Goal: Task Accomplishment & Management: Use online tool/utility

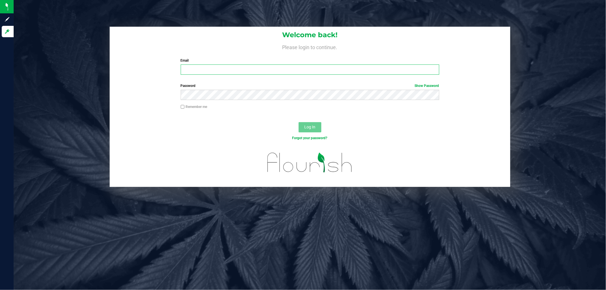
click at [197, 66] on input "Email" at bounding box center [310, 69] width 258 height 10
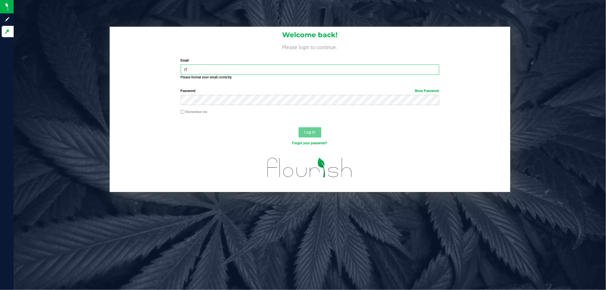
type input "r"
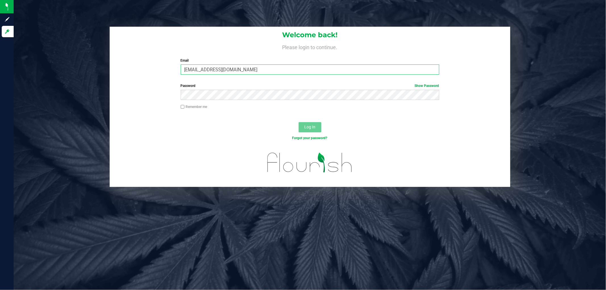
type input "[EMAIL_ADDRESS][DOMAIN_NAME]"
click at [313, 129] on span "Log In" at bounding box center [309, 127] width 11 height 5
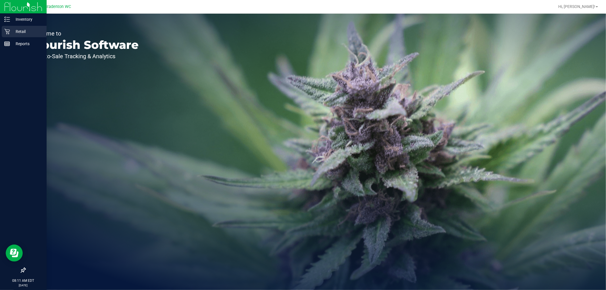
click at [23, 33] on p "Retail" at bounding box center [27, 31] width 34 height 7
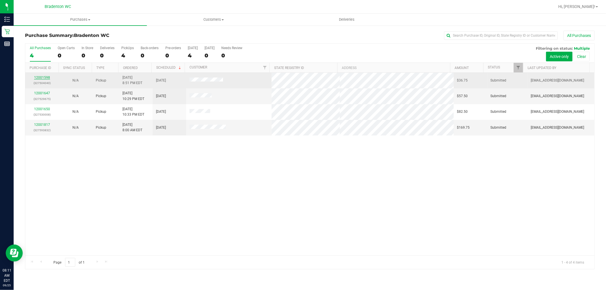
click at [40, 78] on link "12001598" at bounding box center [42, 78] width 16 height 4
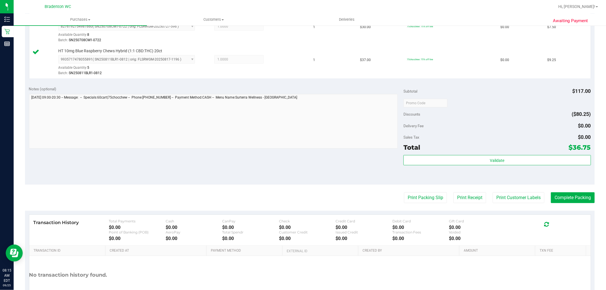
scroll to position [221, 0]
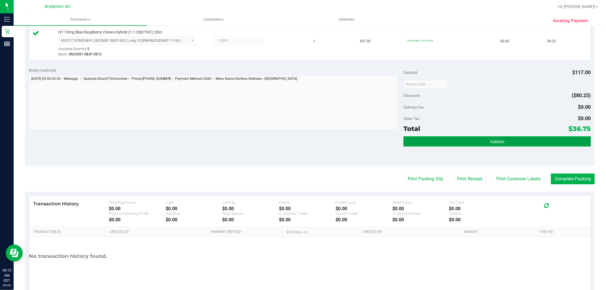
click at [433, 139] on button "Validate" at bounding box center [496, 141] width 187 height 10
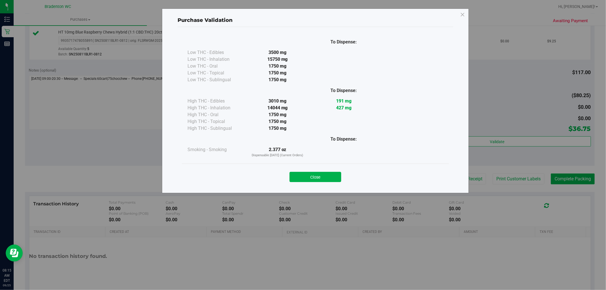
drag, startPoint x: 312, startPoint y: 174, endPoint x: 336, endPoint y: 174, distance: 24.1
click at [313, 174] on button "Close" at bounding box center [315, 177] width 52 height 10
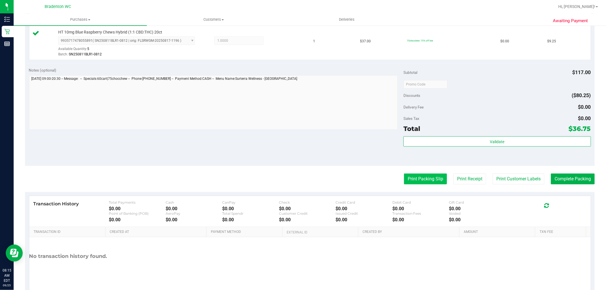
click at [404, 180] on button "Print Packing Slip" at bounding box center [425, 178] width 43 height 11
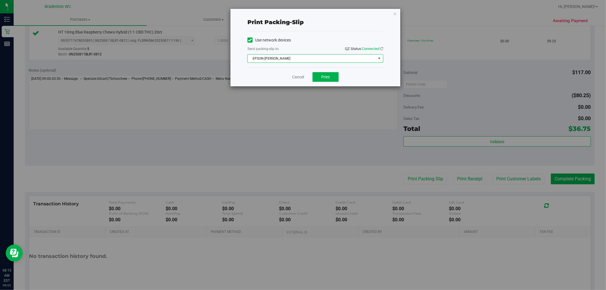
click at [380, 60] on span "select" at bounding box center [379, 58] width 5 height 5
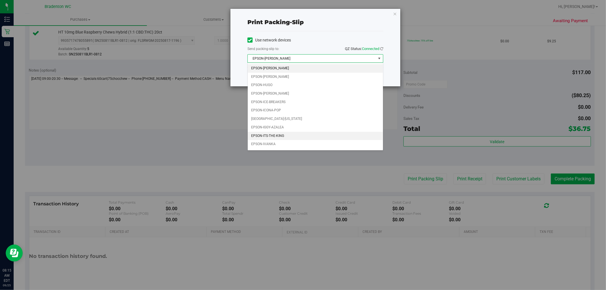
click at [293, 135] on li "EPSON-ITS-THE-KING" at bounding box center [315, 136] width 135 height 9
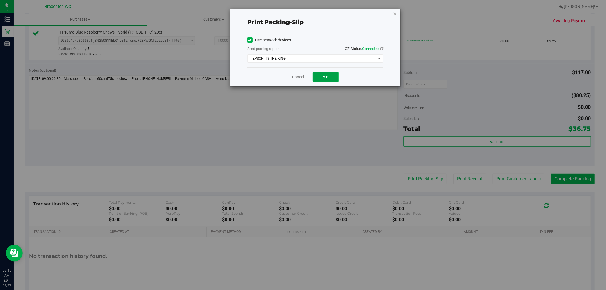
click at [328, 76] on span "Print" at bounding box center [325, 77] width 9 height 5
click at [394, 12] on icon "button" at bounding box center [395, 13] width 4 height 7
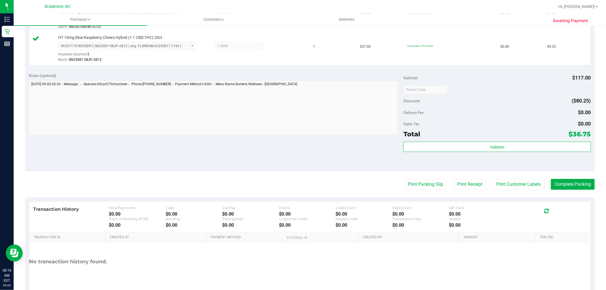
scroll to position [240, 0]
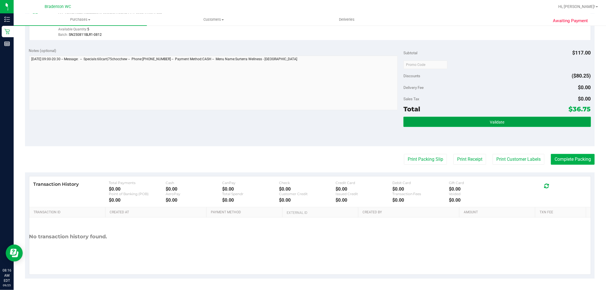
click at [443, 120] on button "Validate" at bounding box center [496, 122] width 187 height 10
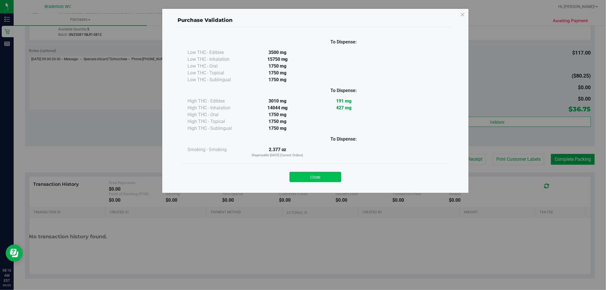
click at [329, 174] on button "Close" at bounding box center [315, 177] width 52 height 10
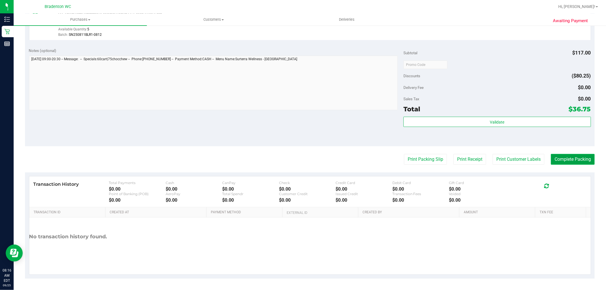
click at [567, 164] on button "Complete Packing" at bounding box center [573, 159] width 44 height 11
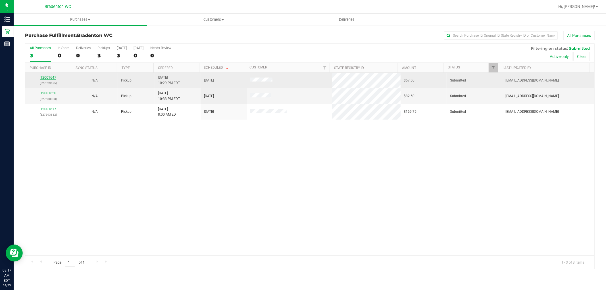
click at [43, 78] on link "12001647" at bounding box center [48, 78] width 16 height 4
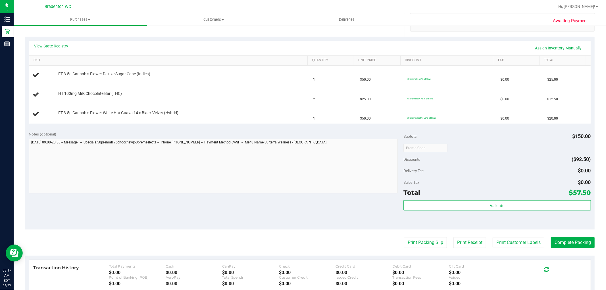
scroll to position [126, 0]
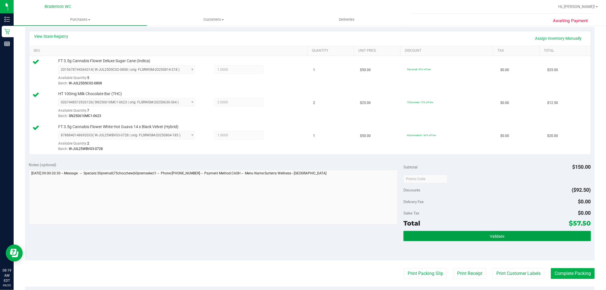
click at [429, 233] on button "Validate" at bounding box center [496, 236] width 187 height 10
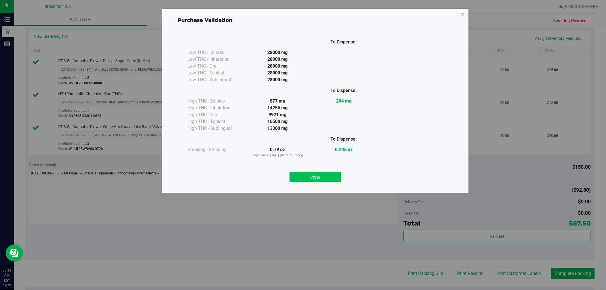
click at [330, 177] on button "Close" at bounding box center [315, 177] width 52 height 10
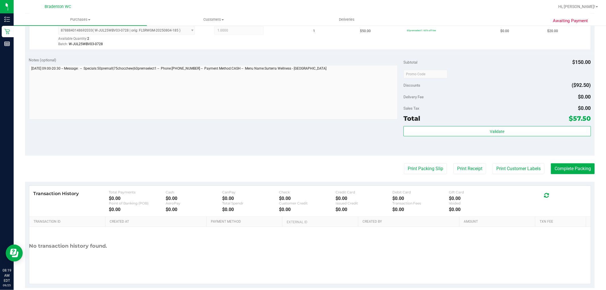
scroll to position [240, 0]
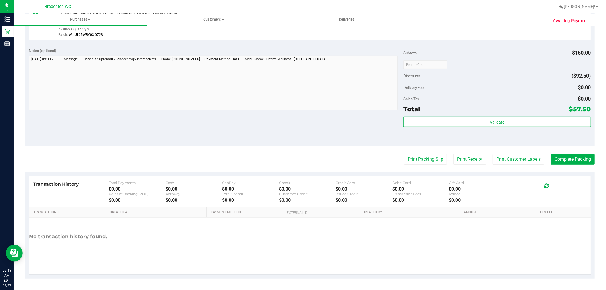
click at [414, 153] on purchase-details "Back Edit Purchase Cancel Purchase View Profile # 12001647 BioTrack ID: - Submi…" at bounding box center [309, 34] width 569 height 488
click at [413, 154] on button "Print Packing Slip" at bounding box center [425, 159] width 43 height 11
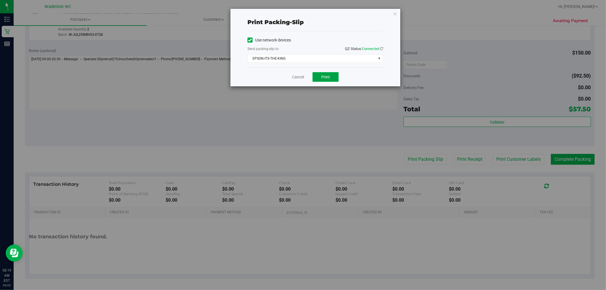
click at [323, 73] on button "Print" at bounding box center [325, 77] width 26 height 10
click at [395, 15] on icon "button" at bounding box center [395, 13] width 4 height 7
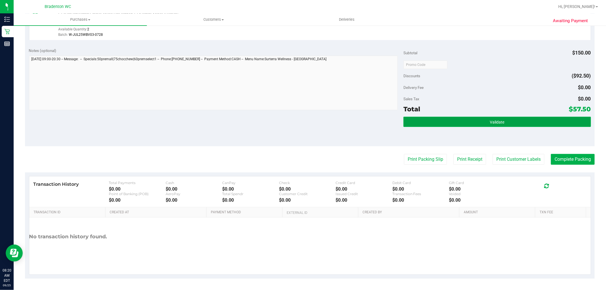
click at [425, 118] on button "Validate" at bounding box center [496, 122] width 187 height 10
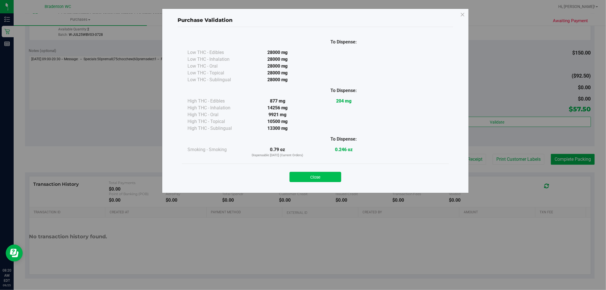
click at [318, 177] on button "Close" at bounding box center [315, 177] width 52 height 10
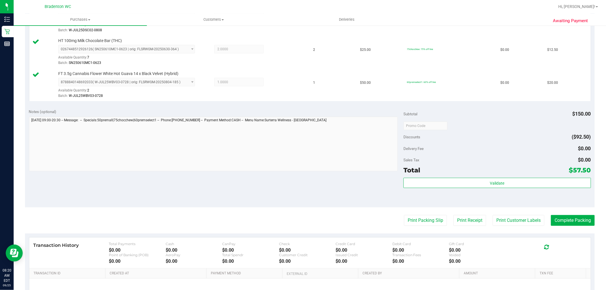
scroll to position [209, 0]
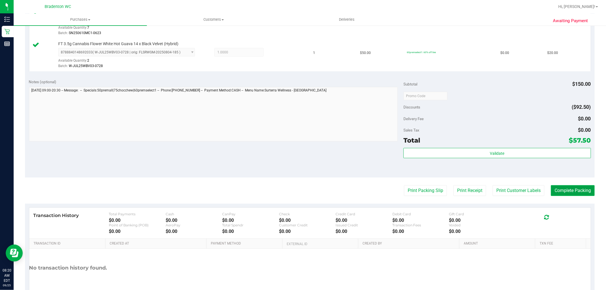
click at [551, 188] on button "Complete Packing" at bounding box center [573, 190] width 44 height 11
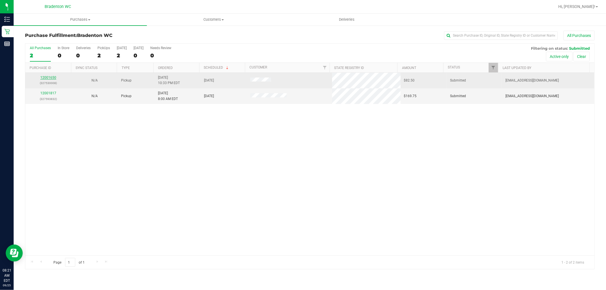
click at [47, 76] on link "12001650" at bounding box center [48, 78] width 16 height 4
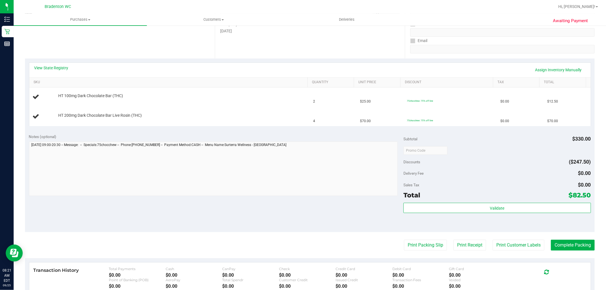
scroll to position [126, 0]
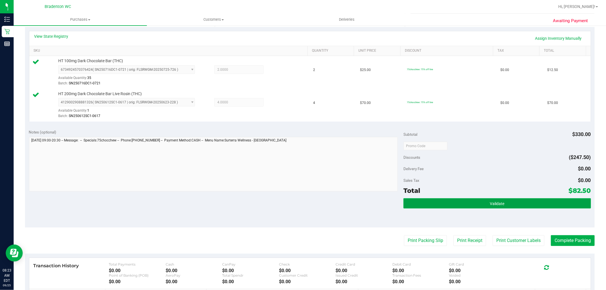
click at [418, 201] on button "Validate" at bounding box center [496, 203] width 187 height 10
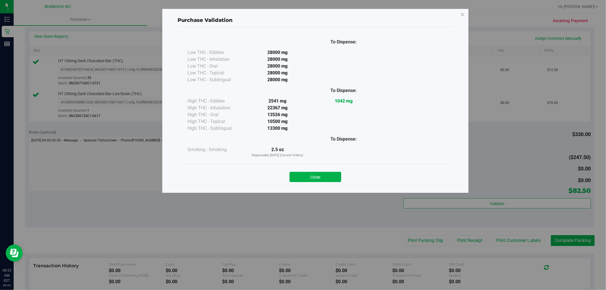
click at [320, 180] on button "Close" at bounding box center [315, 177] width 52 height 10
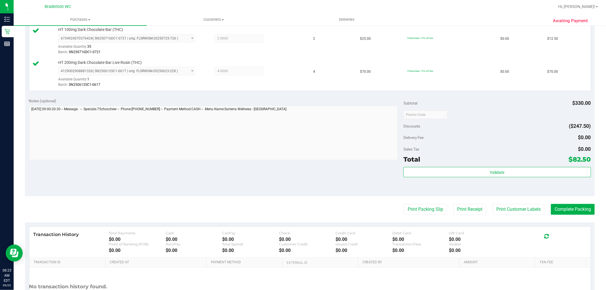
scroll to position [158, 0]
click at [421, 209] on button "Print Packing Slip" at bounding box center [425, 209] width 43 height 11
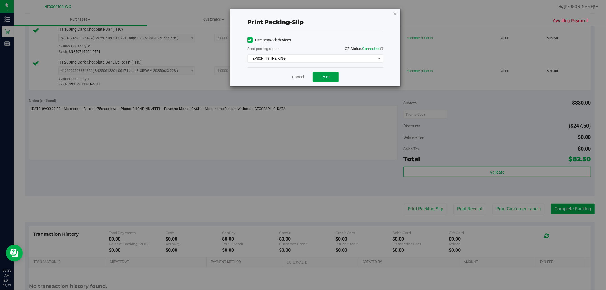
click at [331, 74] on button "Print" at bounding box center [325, 77] width 26 height 10
click at [394, 12] on icon "button" at bounding box center [395, 13] width 4 height 7
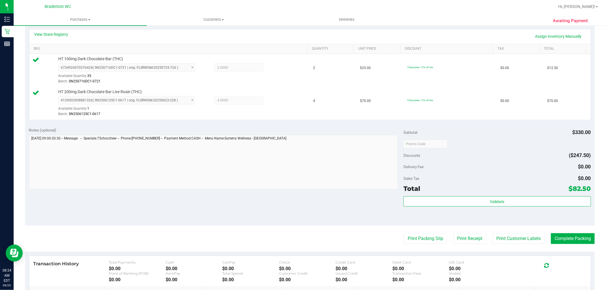
scroll to position [95, 0]
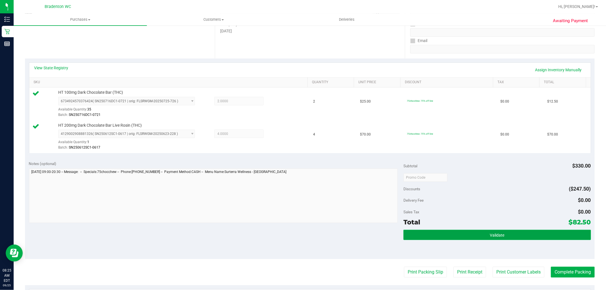
click at [470, 236] on button "Validate" at bounding box center [496, 235] width 187 height 10
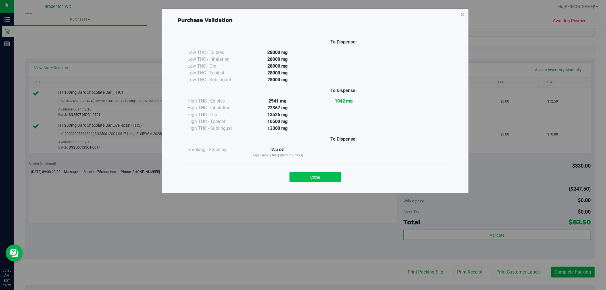
click at [333, 178] on button "Close" at bounding box center [315, 177] width 52 height 10
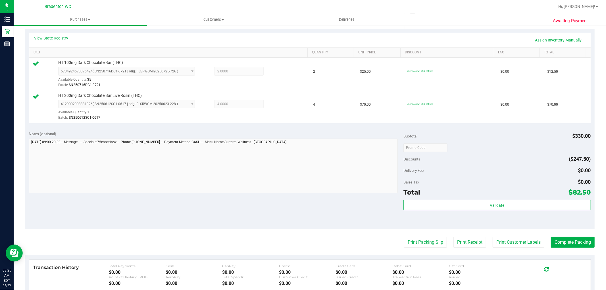
scroll to position [126, 0]
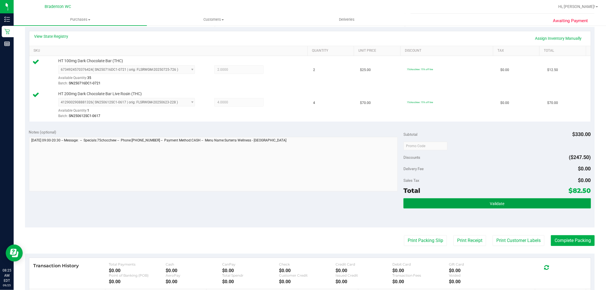
click at [506, 203] on button "Validate" at bounding box center [496, 203] width 187 height 10
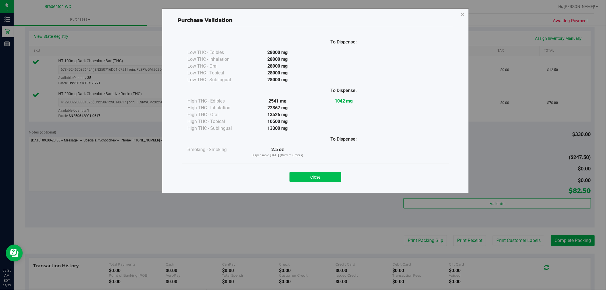
click at [315, 174] on button "Close" at bounding box center [315, 177] width 52 height 10
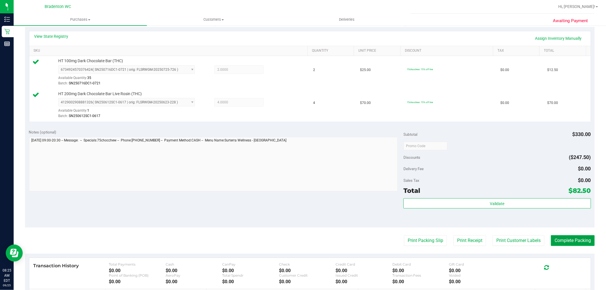
click at [553, 240] on button "Complete Packing" at bounding box center [573, 240] width 44 height 11
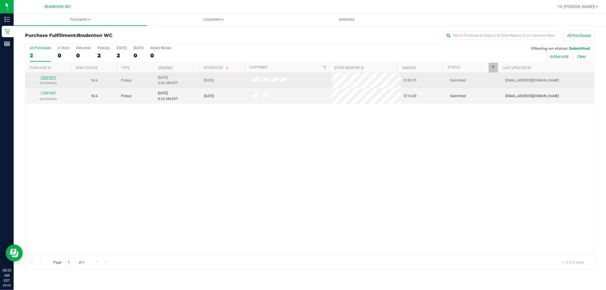
click at [47, 78] on link "12001817" at bounding box center [48, 78] width 16 height 4
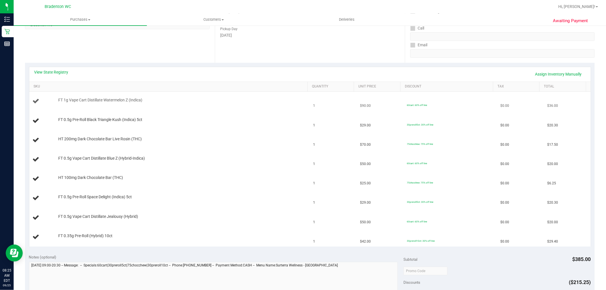
scroll to position [32, 0]
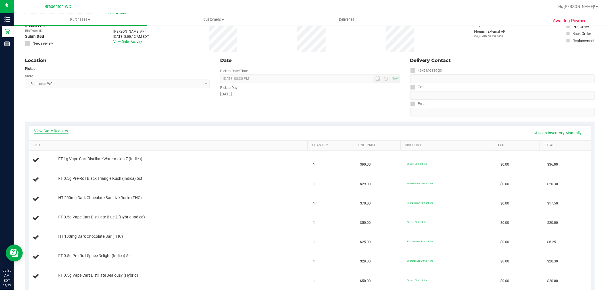
click at [55, 133] on link "View State Registry" at bounding box center [51, 131] width 34 height 6
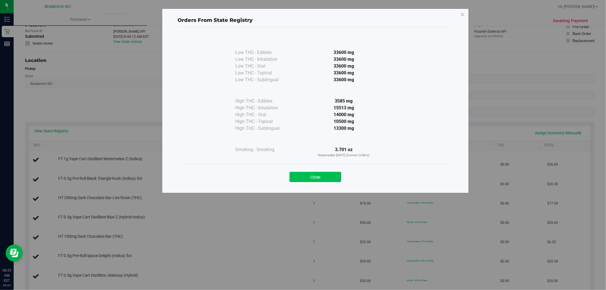
click at [327, 175] on button "Close" at bounding box center [315, 177] width 52 height 10
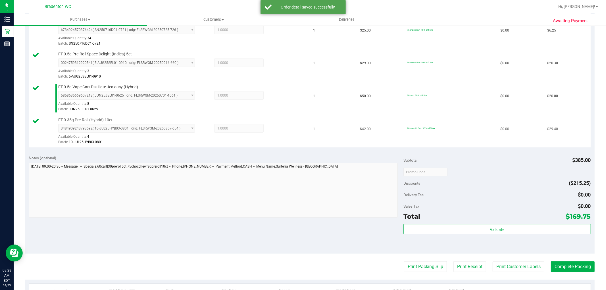
scroll to position [378, 0]
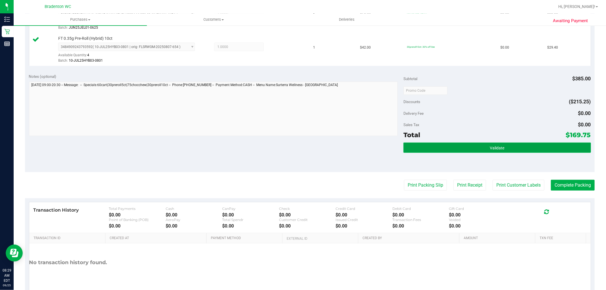
click at [410, 148] on button "Validate" at bounding box center [496, 148] width 187 height 10
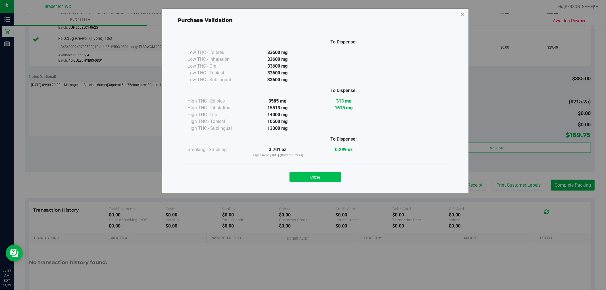
click at [326, 175] on button "Close" at bounding box center [315, 177] width 52 height 10
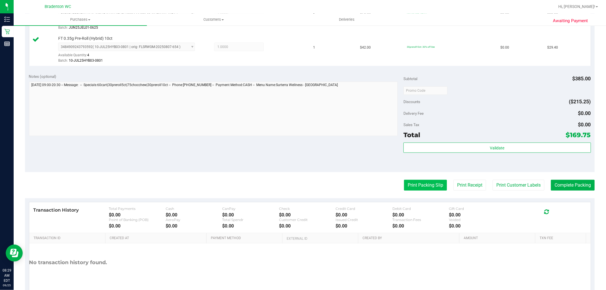
click at [405, 187] on button "Print Packing Slip" at bounding box center [425, 185] width 43 height 11
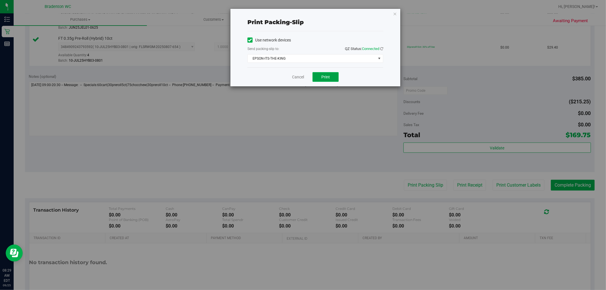
click at [327, 77] on span "Print" at bounding box center [325, 77] width 9 height 5
click at [397, 11] on div "Print packing-slip Use network devices Send packing-slip to: QZ Status: Connect…" at bounding box center [315, 48] width 170 height 78
click at [394, 13] on icon "button" at bounding box center [395, 13] width 4 height 7
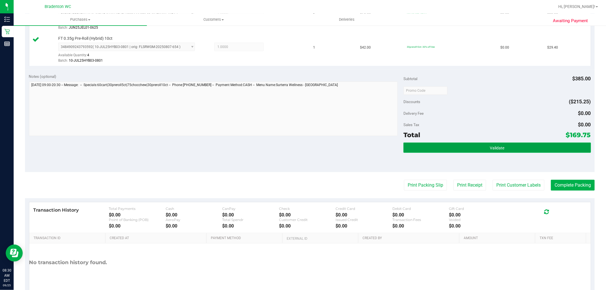
click at [405, 149] on button "Validate" at bounding box center [496, 148] width 187 height 10
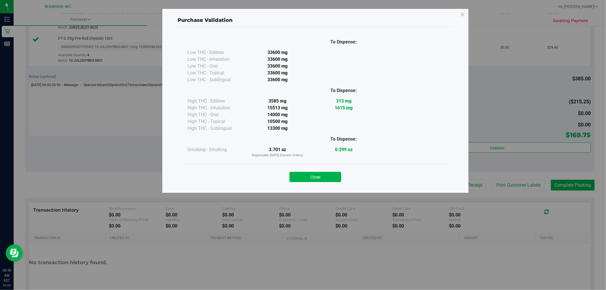
drag, startPoint x: 306, startPoint y: 178, endPoint x: 342, endPoint y: 173, distance: 36.7
click at [307, 178] on button "Close" at bounding box center [315, 177] width 52 height 10
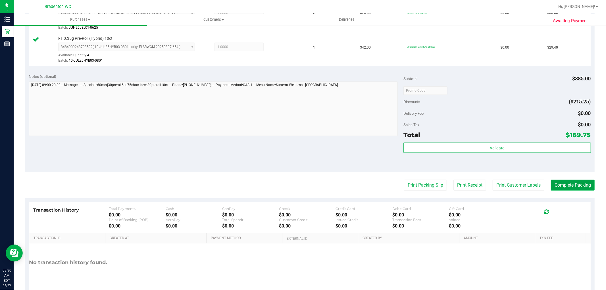
click at [563, 186] on button "Complete Packing" at bounding box center [573, 185] width 44 height 11
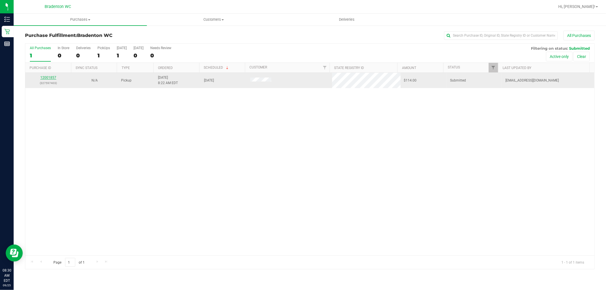
click at [50, 76] on link "12001857" at bounding box center [48, 78] width 16 height 4
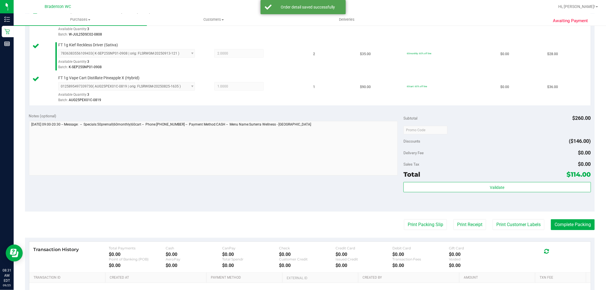
scroll to position [240, 0]
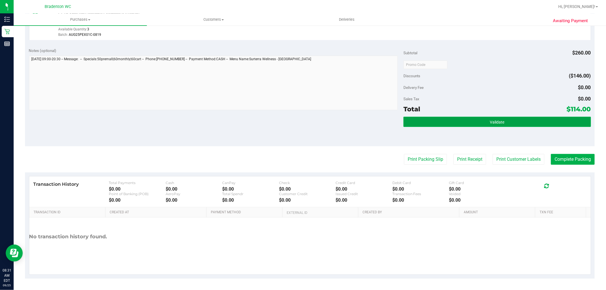
click at [414, 123] on button "Validate" at bounding box center [496, 122] width 187 height 10
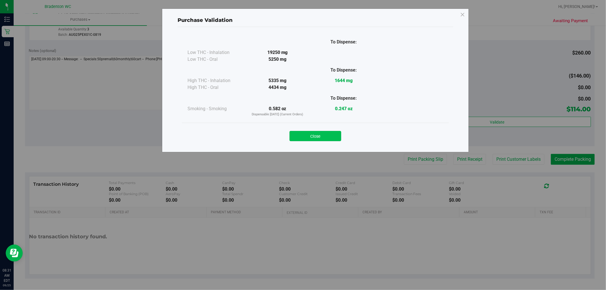
click at [327, 137] on button "Close" at bounding box center [315, 136] width 52 height 10
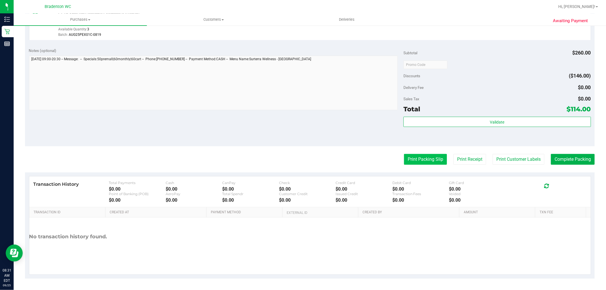
click at [404, 156] on button "Print Packing Slip" at bounding box center [425, 159] width 43 height 11
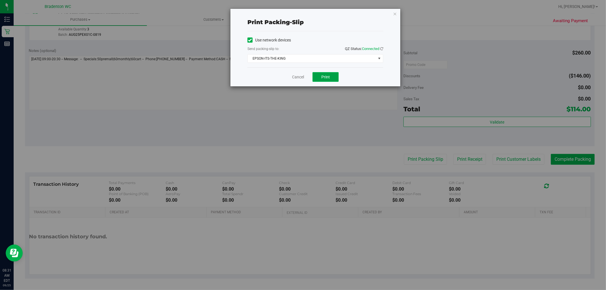
click at [321, 75] on span "Print" at bounding box center [325, 77] width 9 height 5
click at [320, 75] on button "Print" at bounding box center [325, 77] width 26 height 10
click at [393, 14] on icon "button" at bounding box center [395, 13] width 4 height 7
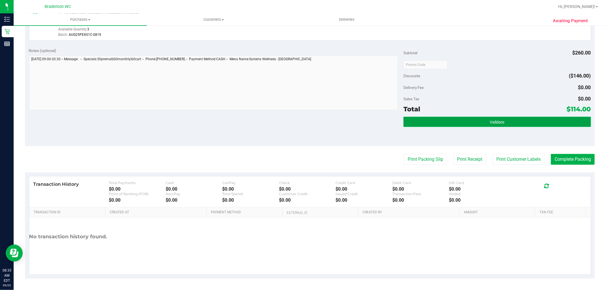
click at [410, 121] on button "Validate" at bounding box center [496, 122] width 187 height 10
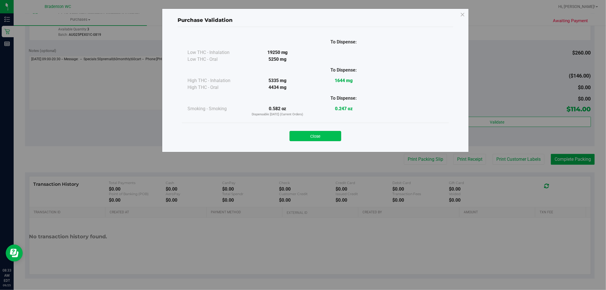
click at [323, 135] on button "Close" at bounding box center [315, 136] width 52 height 10
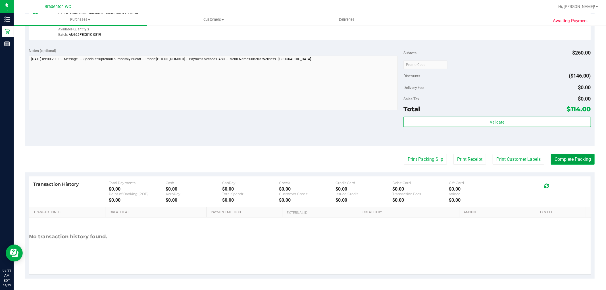
click at [551, 158] on button "Complete Packing" at bounding box center [573, 159] width 44 height 11
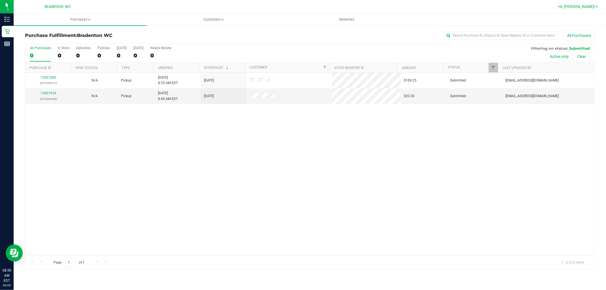
click at [594, 7] on span "Hi, [PERSON_NAME]!" at bounding box center [576, 6] width 37 height 5
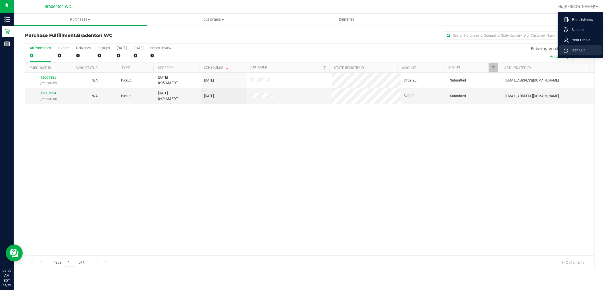
click at [573, 50] on span "Sign Out" at bounding box center [576, 50] width 16 height 6
